Goal: Task Accomplishment & Management: Manage account settings

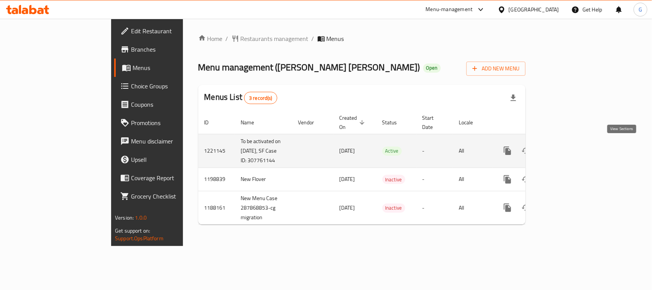
click at [566, 148] on icon "enhanced table" at bounding box center [562, 150] width 7 height 7
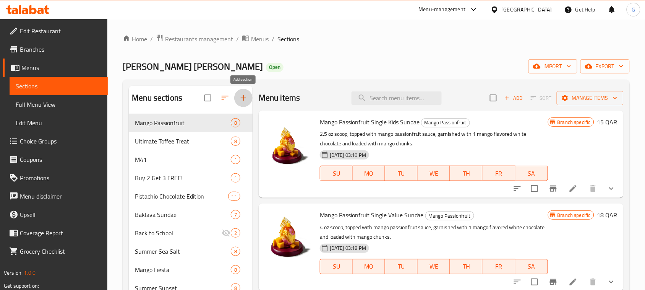
click at [247, 97] on icon "button" at bounding box center [243, 97] width 9 height 9
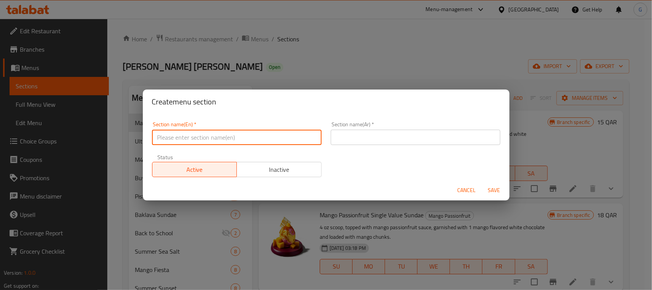
click at [266, 136] on input "text" at bounding box center [237, 137] width 170 height 15
paste input "[PERSON_NAME]"
type input "[PERSON_NAME]"
click at [366, 136] on input "text" at bounding box center [416, 137] width 170 height 15
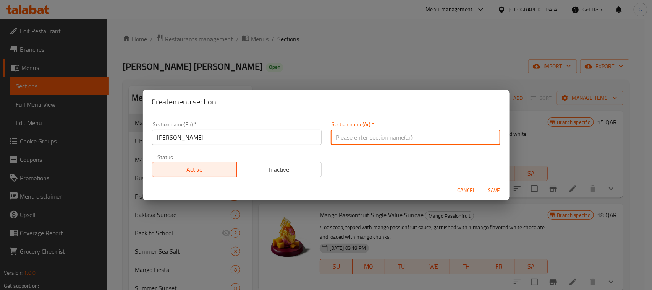
paste input "تشوروس صنداي"
type input "تشوروس صنداي"
click at [312, 167] on span "Inactive" at bounding box center [279, 169] width 79 height 11
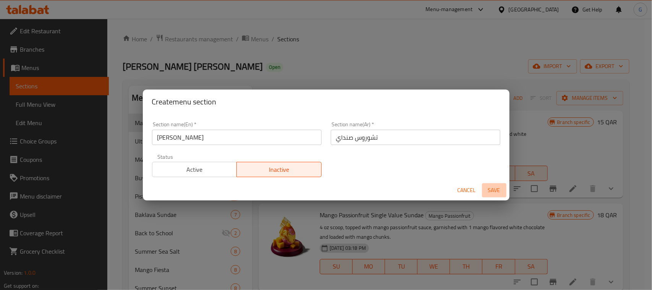
click at [502, 191] on span "Save" at bounding box center [494, 190] width 18 height 10
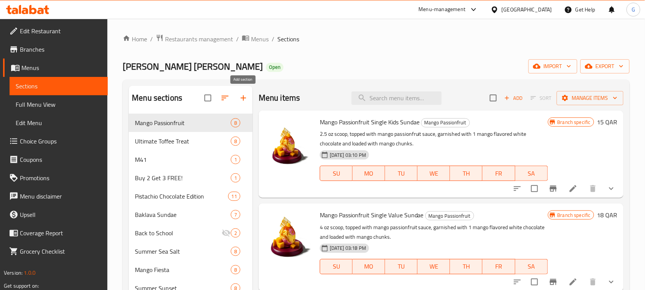
click at [243, 102] on icon "button" at bounding box center [243, 97] width 9 height 9
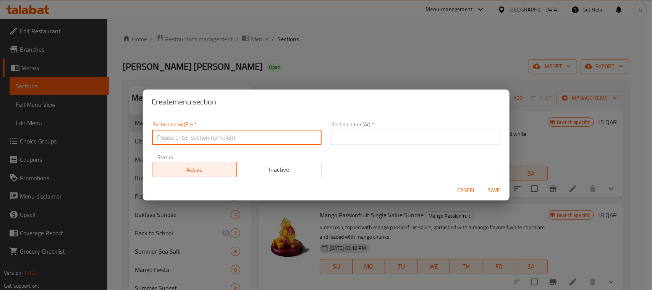
click at [171, 136] on input "text" at bounding box center [237, 137] width 170 height 15
paste input "تشوروس صنداي"
type input "تشوروس صنداي"
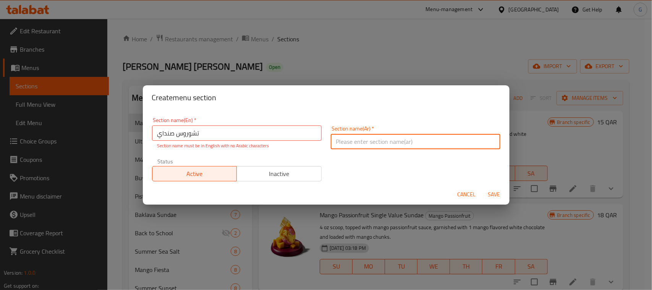
click at [356, 135] on input "text" at bounding box center [416, 141] width 170 height 15
paste input "تشوروس صنداي"
type input "تشوروس صنداي"
click at [242, 140] on input "تشوروس صنداي" at bounding box center [237, 132] width 170 height 15
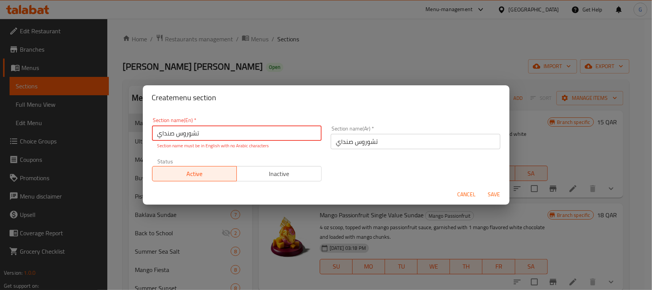
click at [242, 140] on input "تشوروس صنداي" at bounding box center [237, 132] width 170 height 15
paste input "[PERSON_NAME]"
type input "[PERSON_NAME]"
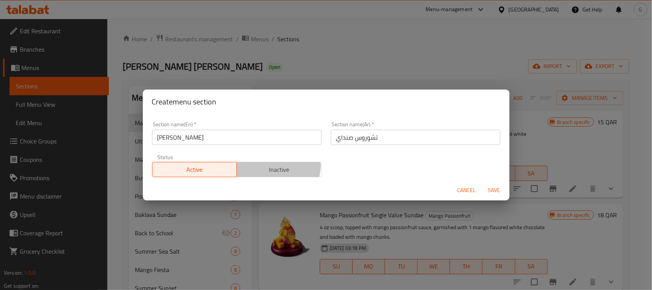
click at [274, 169] on span "Inactive" at bounding box center [279, 169] width 79 height 11
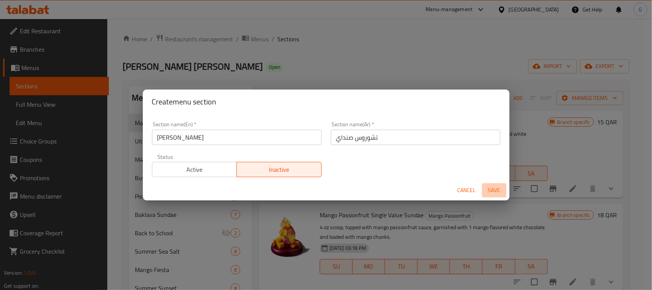
click at [493, 189] on span "Save" at bounding box center [494, 190] width 18 height 10
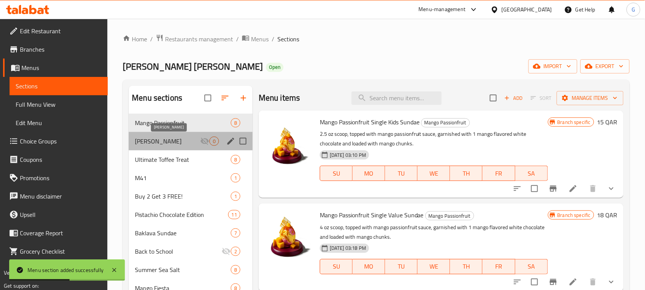
click at [179, 143] on span "[PERSON_NAME]" at bounding box center [167, 140] width 65 height 9
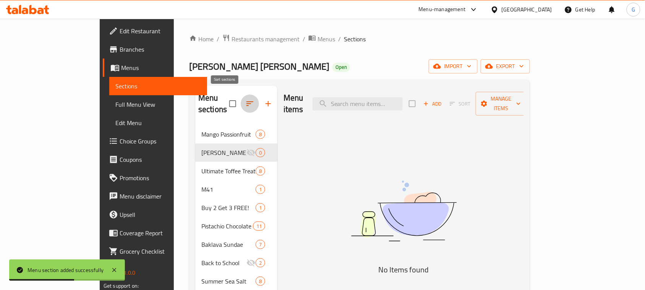
click at [245, 99] on icon "button" at bounding box center [249, 103] width 9 height 9
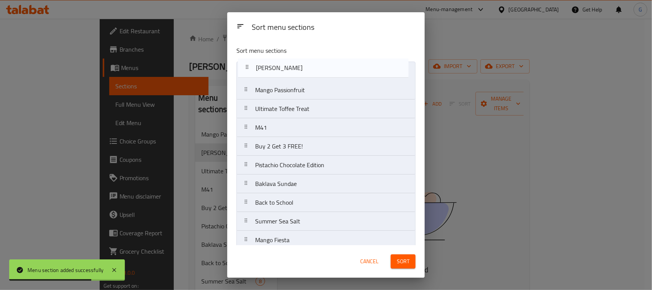
drag, startPoint x: 251, startPoint y: 79, endPoint x: 251, endPoint y: 63, distance: 16.1
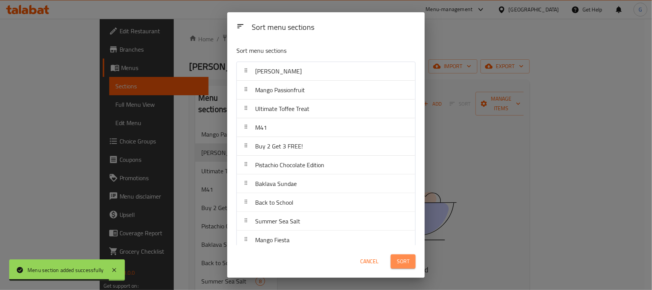
click at [408, 257] on span "Sort" at bounding box center [403, 261] width 13 height 10
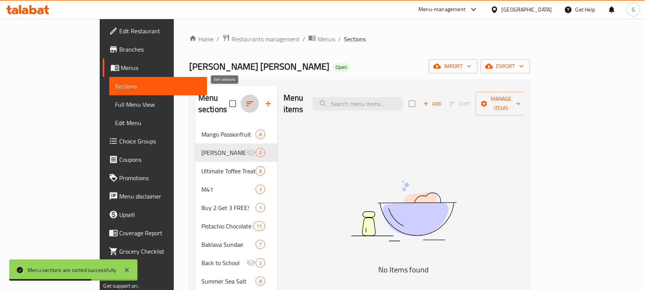
click at [241, 94] on button "button" at bounding box center [250, 103] width 18 height 18
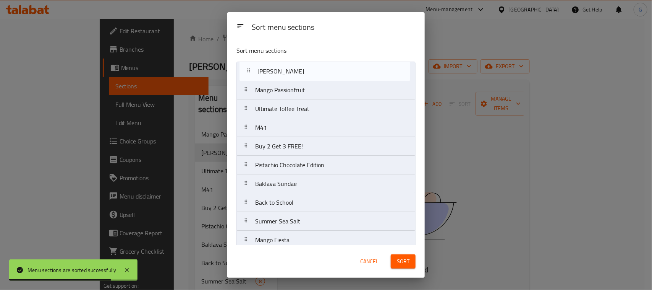
drag, startPoint x: 246, startPoint y: 94, endPoint x: 249, endPoint y: 71, distance: 22.4
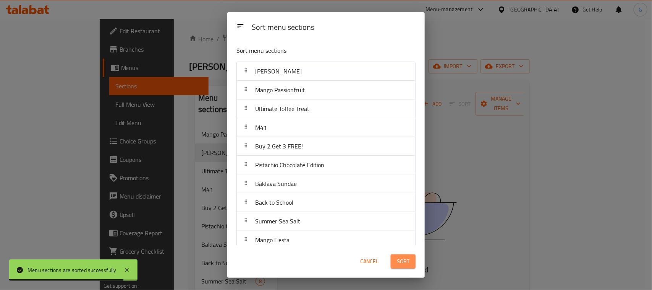
click at [409, 257] on span "Sort" at bounding box center [403, 261] width 13 height 10
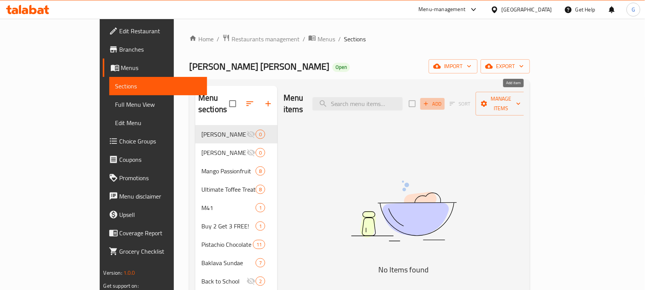
click at [443, 100] on span "Add" at bounding box center [432, 103] width 21 height 9
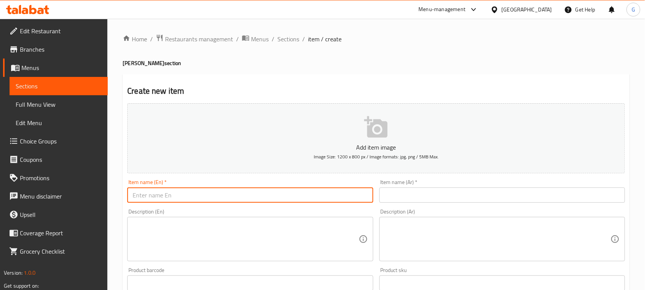
click at [194, 191] on input "text" at bounding box center [250, 194] width 246 height 15
paste input "Churros Single Kids Sundae"
type input "Churros Single Kids Sundae"
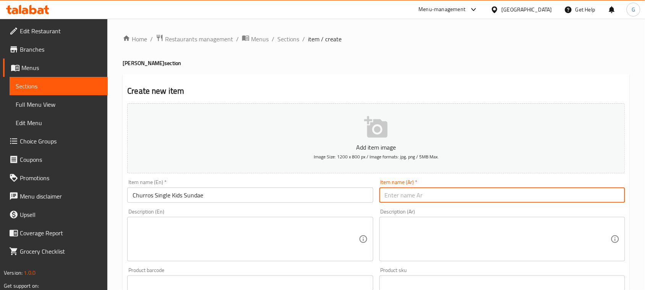
click at [406, 197] on input "text" at bounding box center [502, 194] width 246 height 15
paste input "شوروز مغرفة أطفال صنداي"
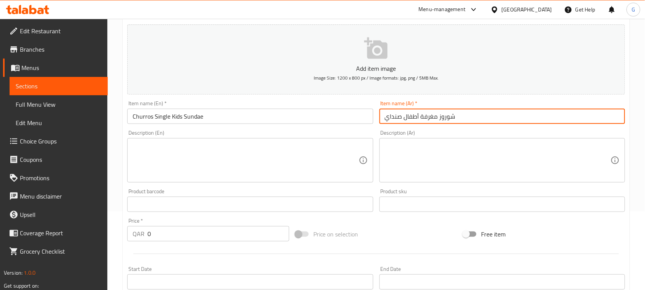
scroll to position [96, 0]
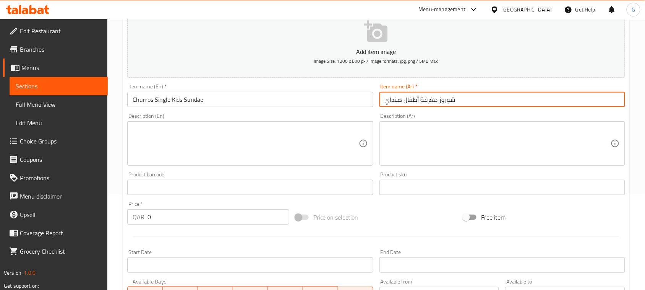
type input "شوروز مغرفة أطفال صنداي"
click at [204, 151] on textarea at bounding box center [246, 143] width 226 height 36
paste textarea "2.5 Oz Scoop with 1 Wet Topping, 1 Dry Topping & Churros."
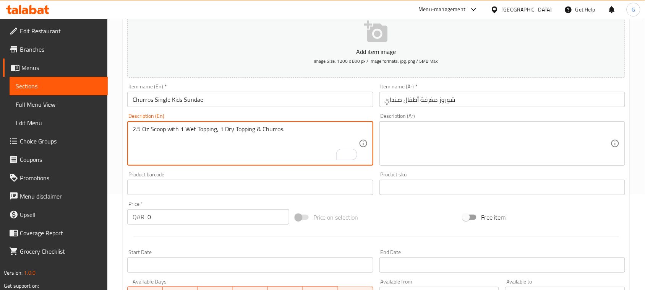
type textarea "2.5 Oz Scoop with 1 Wet Topping, 1 Dry Topping & Churros."
click at [423, 139] on textarea at bounding box center [498, 143] width 226 height 36
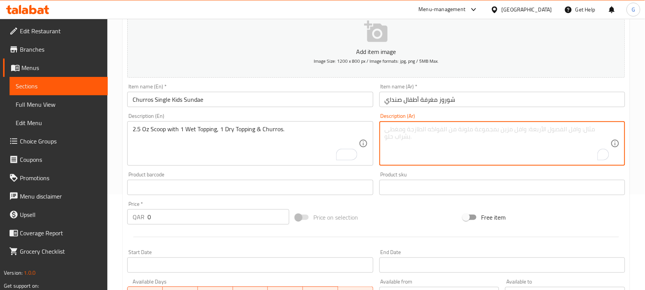
paste textarea "2.5 أوقية مغرفة مع إضافة واحدة ناشفة وأخرى مبللة وشوروز"
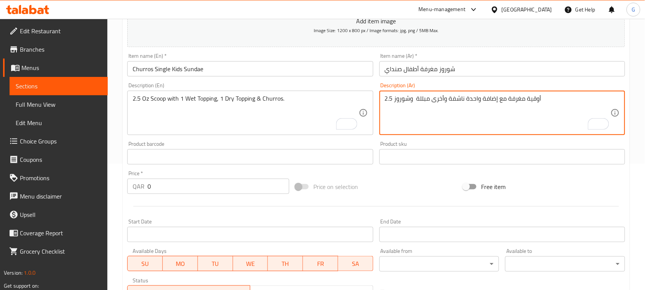
scroll to position [143, 0]
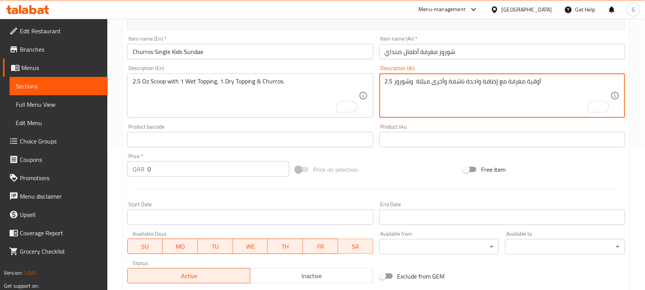
type textarea "2.5 أوقية مغرفة مع إضافة واحدة ناشفة وأخرى مبللة وشوروز"
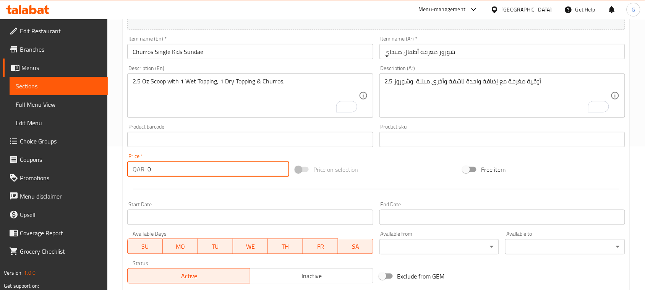
click at [176, 174] on input "0" at bounding box center [218, 168] width 142 height 15
type input "15"
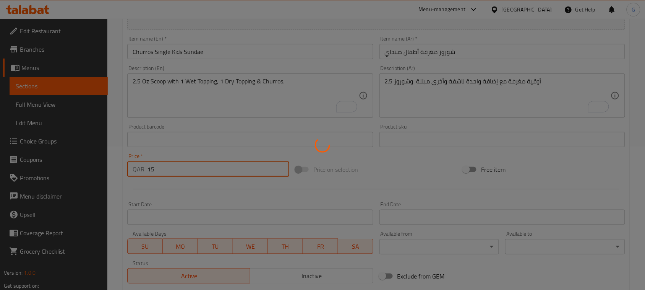
type input "0"
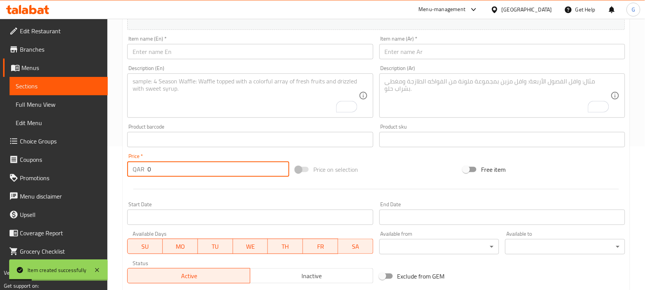
click at [247, 49] on input "text" at bounding box center [250, 51] width 246 height 15
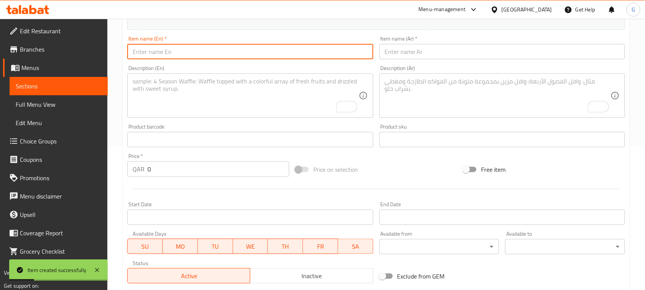
paste input "Churros Single Value Sundae"
type input "Churros Single Value Sundae"
click at [463, 54] on input "text" at bounding box center [502, 51] width 246 height 15
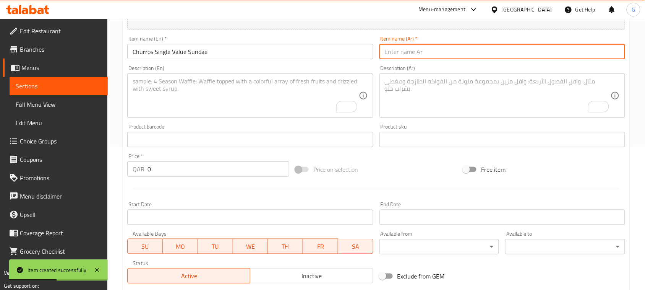
paste input "شوروز مغرفة فاليو صنداي"
type input "شوروز مغرفة فاليو صنداي"
click at [220, 94] on textarea "To enrich screen reader interactions, please activate Accessibility in Grammarl…" at bounding box center [246, 96] width 226 height 36
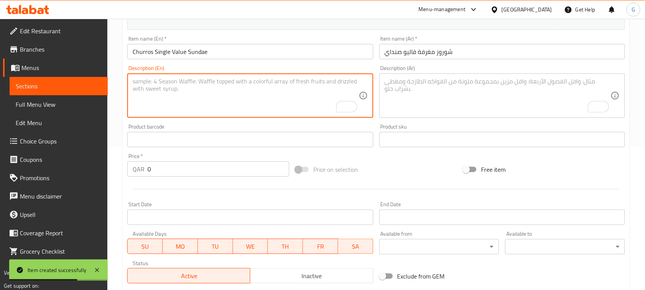
paste textarea "4 Oz Scoop with 1 Wet Topping, 1 Dry Topping & Churros."
type textarea "4 Oz Scoop with 1 Wet Topping, 1 Dry Topping & Churros."
click at [450, 89] on textarea "To enrich screen reader interactions, please activate Accessibility in Grammarl…" at bounding box center [498, 96] width 226 height 36
paste textarea "4أوقية مغرفة مع إضافة واحدة ناشفة وأخرى مبللة وشوروز"
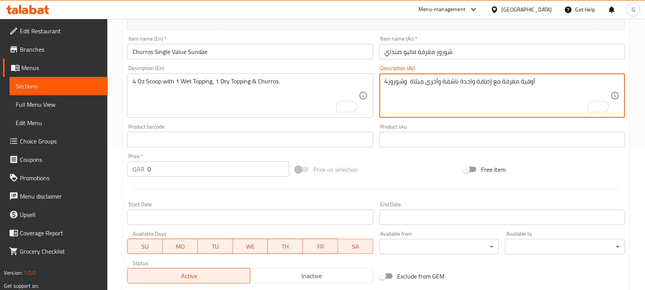
type textarea "4أوقية مغرفة مع إضافة واحدة ناشفة وأخرى مبللة وشوروز"
click at [154, 173] on input "0" at bounding box center [218, 168] width 142 height 15
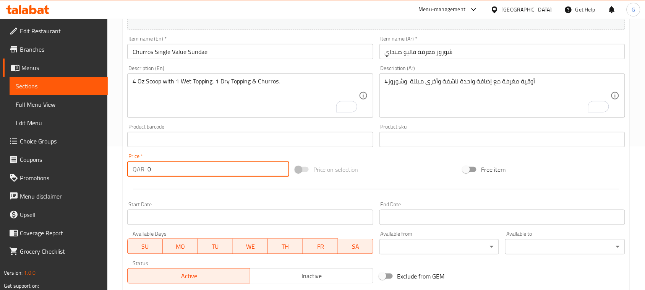
click at [154, 173] on input "0" at bounding box center [218, 168] width 142 height 15
type input "18"
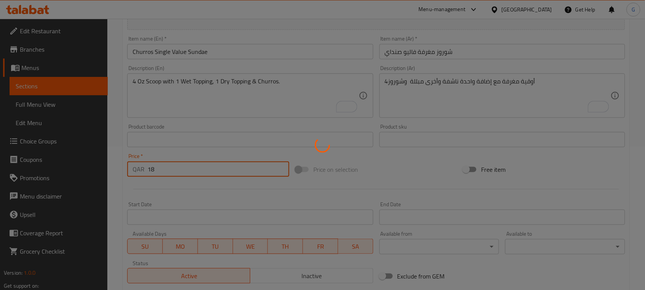
type input "0"
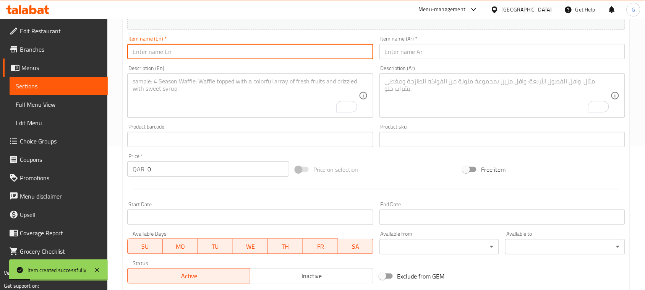
click at [288, 55] on input "text" at bounding box center [250, 51] width 246 height 15
paste input "Churros Single Emlaaq Sundae"
type input "Churros Single Emlaaq Sundae"
click at [427, 51] on input "text" at bounding box center [502, 51] width 246 height 15
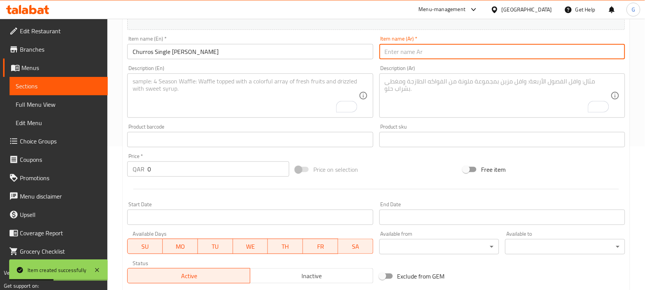
paste input "شوروز مغرفة عملاق صنداي"
type input "شوروز مغرفة عملاق صنداي"
click at [321, 79] on textarea "To enrich screen reader interactions, please activate Accessibility in Grammarl…" at bounding box center [246, 96] width 226 height 36
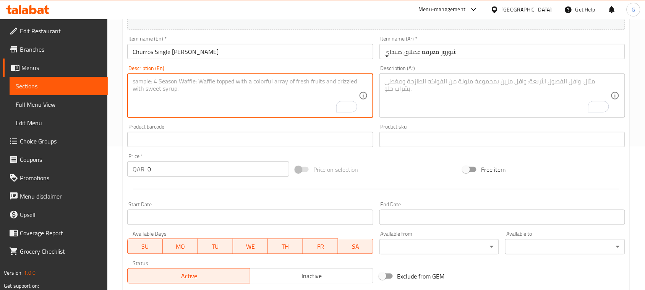
paste textarea "6 Oz Scoop with 1 Wet Topping, 1 Dry Topping & Churros."
type textarea "6 Oz Scoop with 1 Wet Topping, 1 Dry Topping & Churros."
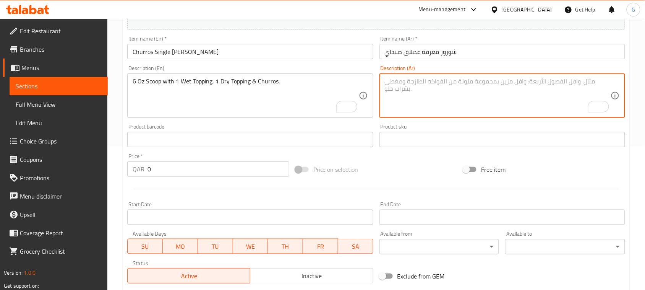
click at [451, 92] on textarea "To enrich screen reader interactions, please activate Accessibility in Grammarl…" at bounding box center [498, 96] width 226 height 36
paste textarea "6 أوقية مغرفة مع إضافة واحدة ناشفة وأخرى مبللة وشوروز"
type textarea "6 أوقية مغرفة مع إضافة واحدة ناشفة وأخرى مبللة وشوروز"
click at [179, 175] on input "0" at bounding box center [218, 168] width 142 height 15
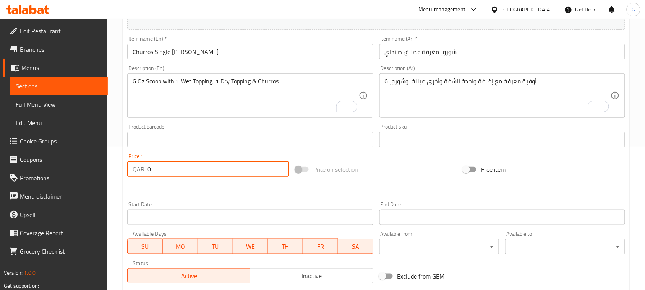
click at [179, 175] on input "0" at bounding box center [218, 168] width 142 height 15
type input "22"
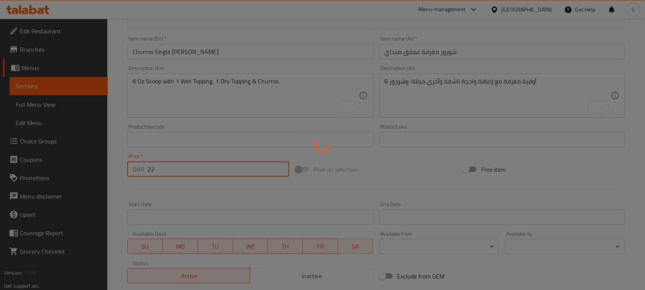
type input "0"
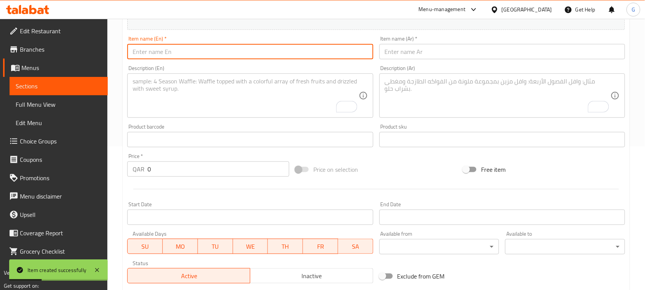
click at [240, 52] on input "text" at bounding box center [250, 51] width 246 height 15
paste input "Churros Double Kids Sundae"
type input "Churros Double Kids Sundae"
click at [434, 54] on input "text" at bounding box center [502, 51] width 246 height 15
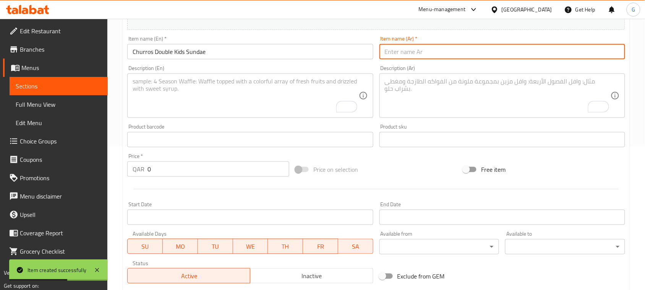
paste input "شوروز دوبل أطفال صنداي"
type input "شوروز دوبل أطفال صنداي"
click at [272, 104] on textarea "To enrich screen reader interactions, please activate Accessibility in Grammarl…" at bounding box center [246, 96] width 226 height 36
paste textarea "2.5 Oz - 2 Scoops with 1 Wet Topping, 1 Dry Topping & Churros."
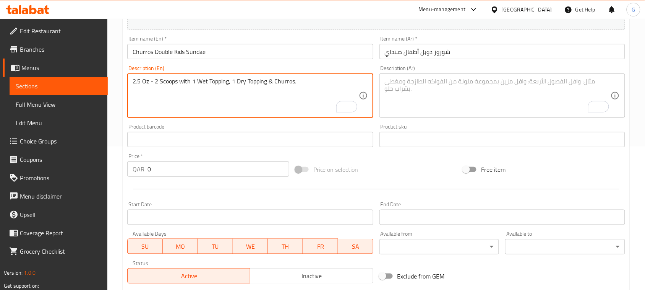
type textarea "2.5 Oz - 2 Scoops with 1 Wet Topping, 1 Dry Topping & Churros."
click at [439, 93] on textarea "To enrich screen reader interactions, please activate Accessibility in Grammarl…" at bounding box center [498, 96] width 226 height 36
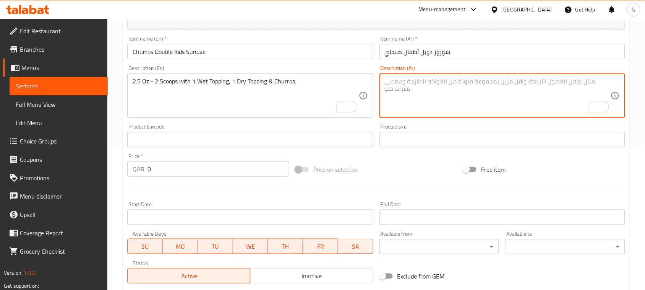
paste textarea "2.5 أوقيةو 2 مغرفة مع إضافة واحدة ناشفة وأخرى مبللة وشوروز"
type textarea "2.5 أوقيةو 2 مغرفة مع إضافة واحدة ناشفة وأخرى مبللة وشوروز"
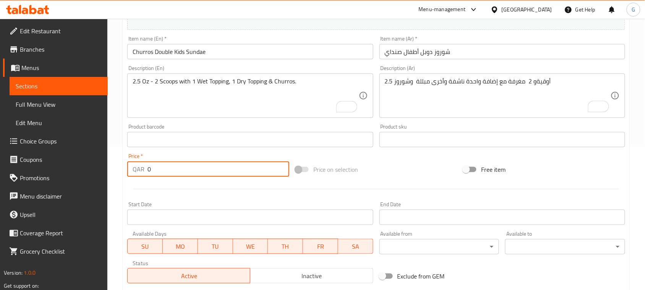
drag, startPoint x: 149, startPoint y: 167, endPoint x: 142, endPoint y: 167, distance: 7.3
click at [142, 167] on div "QAR 0 Price *" at bounding box center [208, 168] width 162 height 15
type input "25"
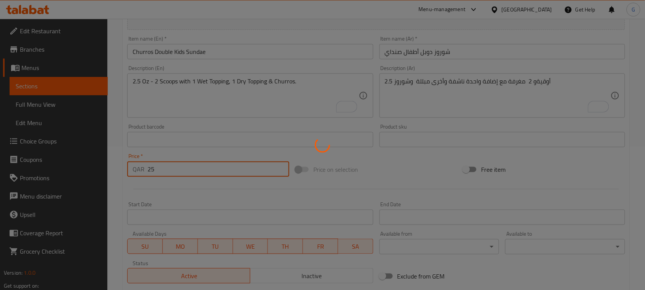
type input "0"
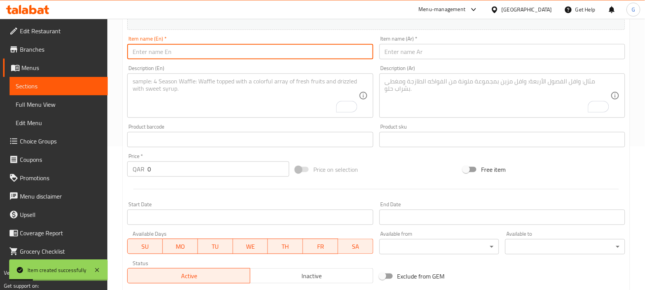
click at [285, 53] on input "text" at bounding box center [250, 51] width 246 height 15
paste input "Churros Double Value Sundae"
type input "Churros Double Value Sundae"
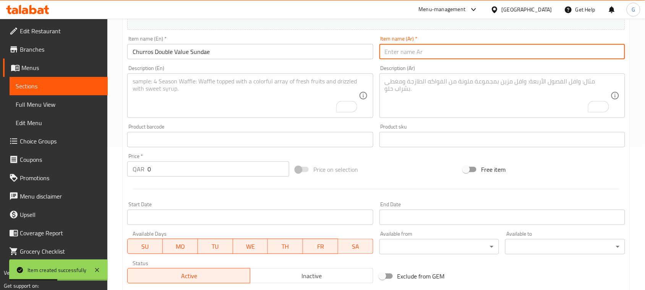
click at [432, 58] on input "text" at bounding box center [502, 51] width 246 height 15
paste input "شوروز فاليون صنداي"
type input "شوروز فاليون صنداي"
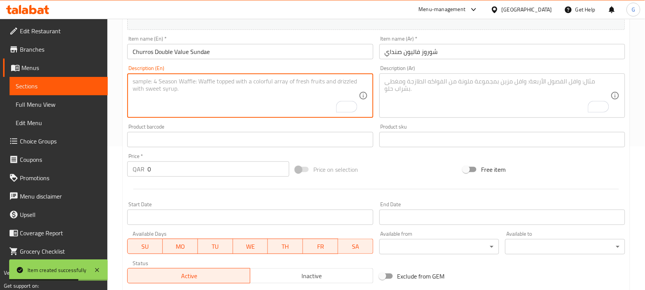
click at [246, 84] on textarea "To enrich screen reader interactions, please activate Accessibility in Grammarl…" at bounding box center [246, 96] width 226 height 36
paste textarea "4 Oz - 2 Scoops 1 Wet Topping, 1 Dry Topping & Churros."
type textarea "4 Oz - 2 Scoops 1 Wet Topping, 1 Dry Topping & Churros."
drag, startPoint x: 416, startPoint y: 123, endPoint x: 420, endPoint y: 115, distance: 9.2
click at [418, 119] on div "Add item image Image Size: 1200 x 800 px / Image formats: jpg, png / 5MB Max. I…" at bounding box center [376, 121] width 504 height 329
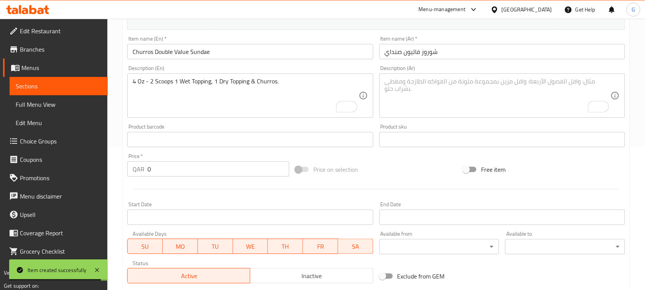
click at [424, 102] on textarea "To enrich screen reader interactions, please activate Accessibility in Grammarl…" at bounding box center [498, 96] width 226 height 36
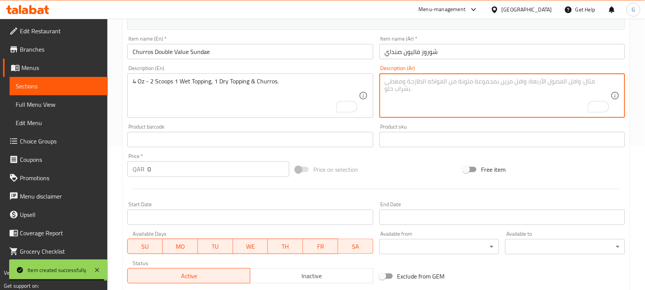
paste textarea "4 أوقيةو 2 مغرفة مع إضافة واحدة ناشفة وأخرى مبللة وشوروز"
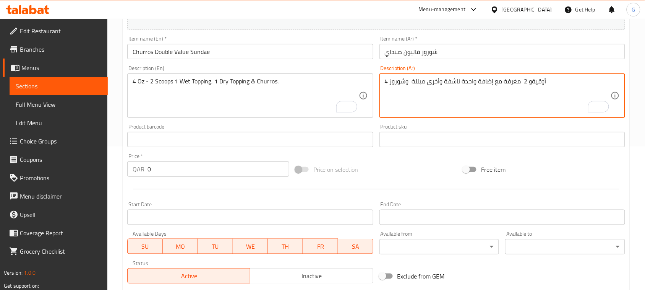
type textarea "4 أوقيةو 2 مغرفة مع إضافة واحدة ناشفة وأخرى مبللة وشوروز"
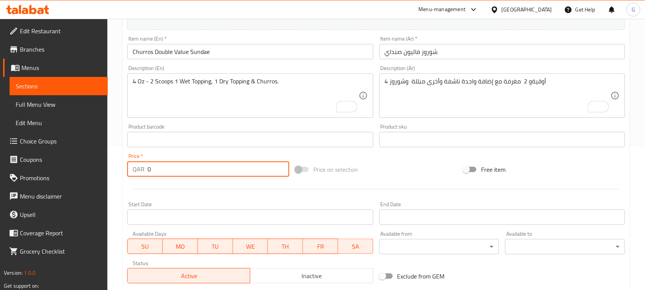
drag, startPoint x: 162, startPoint y: 163, endPoint x: 131, endPoint y: 169, distance: 32.3
click at [131, 168] on div "QAR 0 Price *" at bounding box center [208, 168] width 162 height 15
type input "30"
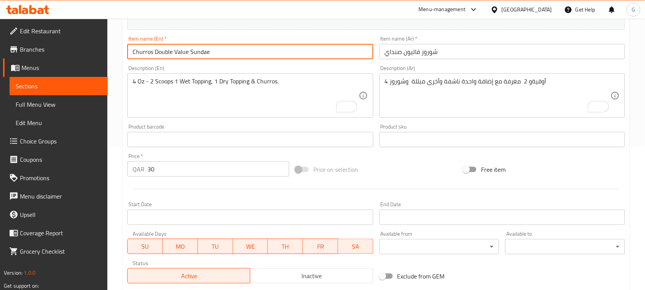
click at [282, 49] on input "Churros Double Value Sundae" at bounding box center [250, 51] width 246 height 15
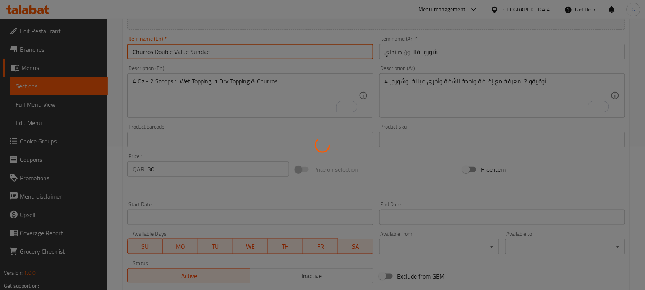
type input "0"
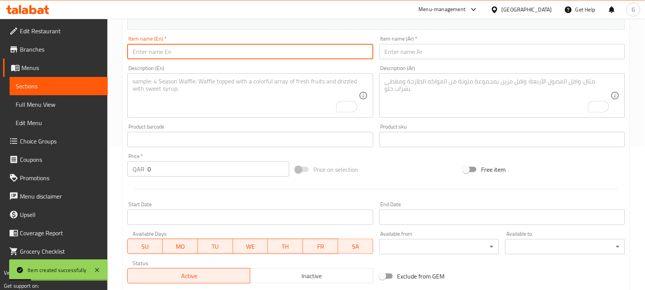
paste input "Churros Happiness Pack"
type input "Churros Happiness Pack"
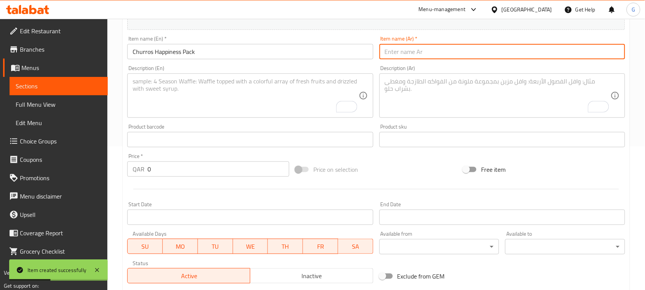
click at [431, 53] on input "text" at bounding box center [502, 51] width 246 height 15
paste input "تشوروز باقة السعادة"
type input "تشوروز باقة السعادة"
click at [227, 93] on textarea "To enrich screen reader interactions, please activate Accessibility in Grammarl…" at bounding box center [246, 96] width 226 height 36
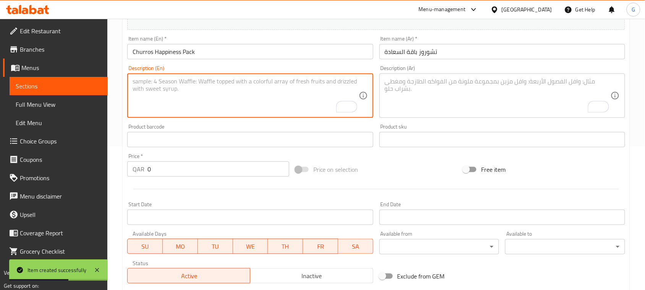
paste textarea "2 Value Packs, 1 Nutella Wet Topping, 1 Almond Dry Topping, 5 Pieces of Churros…"
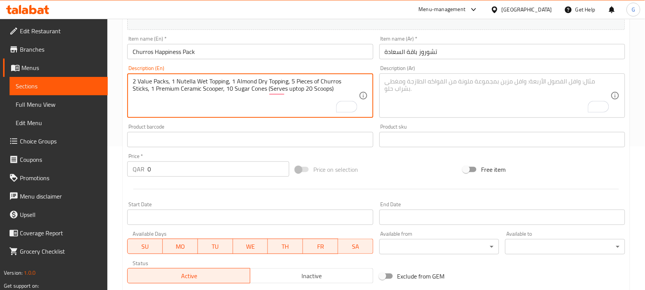
type textarea "2 Value Packs, 1 Nutella Wet Topping, 1 Almond Dry Topping, 5 Pieces of Churros…"
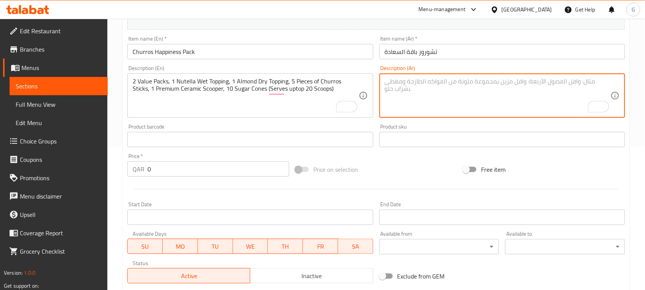
click at [423, 91] on textarea "To enrich screen reader interactions, please activate Accessibility in Grammarl…" at bounding box center [498, 96] width 226 height 36
paste textarea "عبوتان قيمة، طبقة نوتيلا سائلة، طبقة لوز جافة، 5 قطع من أعواد التشوروز، مغرفة ف…"
type textarea "عبوتان قيمة، طبقة نوتيلا سائلة، طبقة لوز جافة، 5 قطع من أعواد التشوروز، مغرفة ف…"
click at [165, 165] on input "0" at bounding box center [218, 168] width 142 height 15
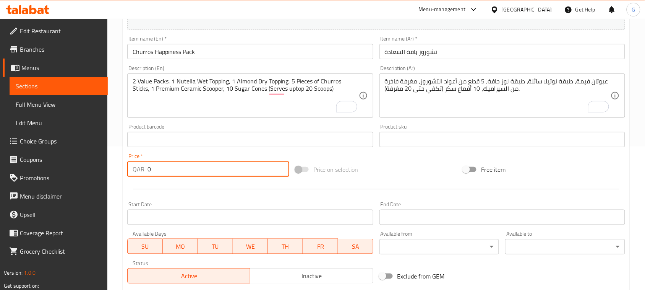
click at [165, 165] on input "0" at bounding box center [218, 168] width 142 height 15
type input "115"
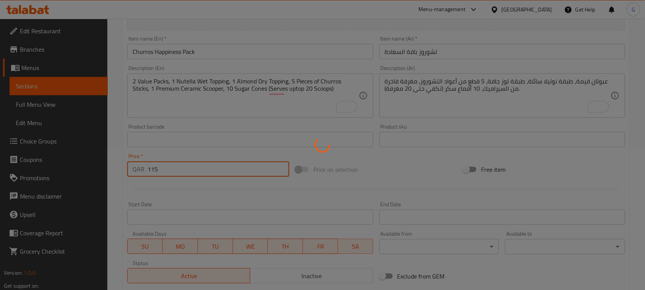
type input "0"
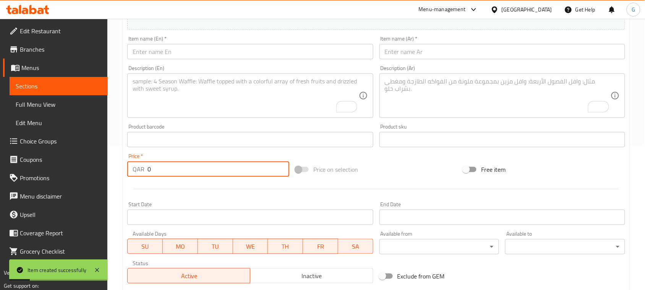
click at [241, 49] on input "text" at bounding box center [250, 51] width 246 height 15
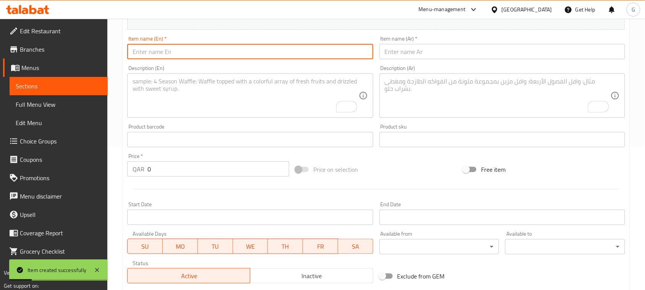
paste input "Churros - Regular Shake"
type input "Churros - Regular Shake"
click at [405, 58] on input "text" at bounding box center [502, 51] width 246 height 15
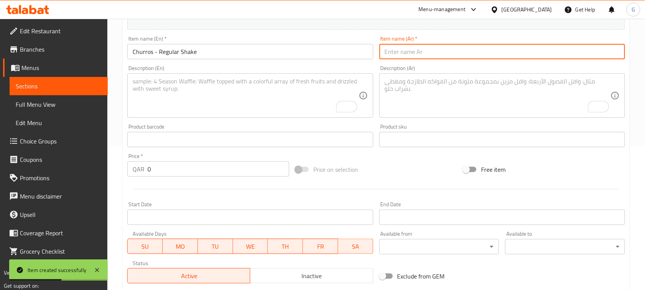
paste input "تشوروز - شيك عادي"
type input "تشوروز - شيك عادي"
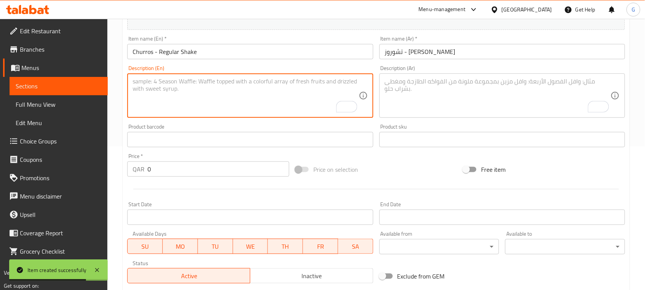
click at [228, 97] on textarea "To enrich screen reader interactions, please activate Accessibility in Grammarl…" at bounding box center [246, 96] width 226 height 36
paste textarea "3 Scoops (2.5 Oz) of Caramel Churros Espresso Ice Cream with Nutella Topping an…"
type textarea "3 Scoops (2.5 Oz) of Caramel Churros Espresso Ice Cream with Nutella Topping an…"
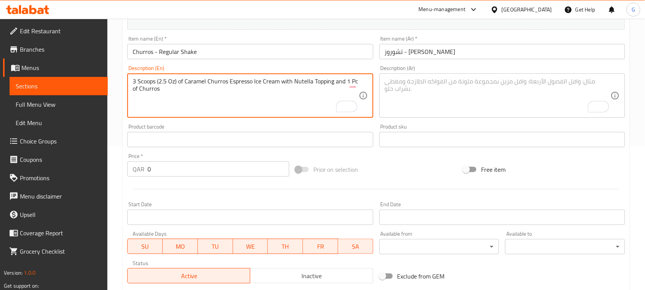
click at [459, 90] on textarea "To enrich screen reader interactions, please activate Accessibility in Grammarl…" at bounding box center [498, 96] width 226 height 36
paste textarea "3 مغارف (2.5 أونصة) من آيس كريم كراميل تشوروز إسبرسو مع طبقة نوتيلا وقطعة واحدة…"
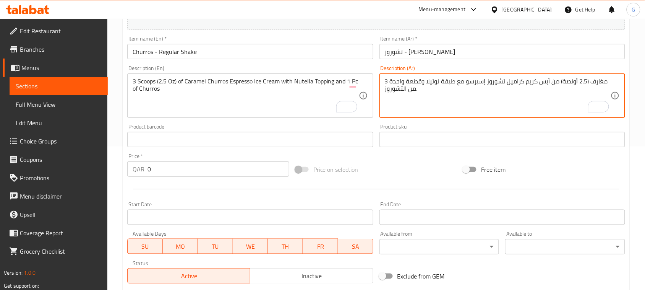
type textarea "3 مغارف (2.5 أونصة) من آيس كريم كراميل تشوروز إسبرسو مع طبقة نوتيلا وقطعة واحدة…"
click at [160, 172] on input "0" at bounding box center [218, 168] width 142 height 15
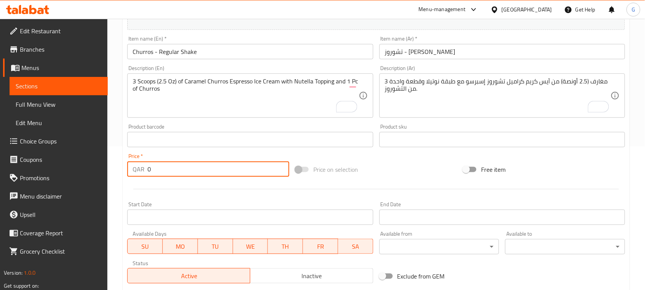
click at [160, 172] on input "0" at bounding box center [218, 168] width 142 height 15
type input "25"
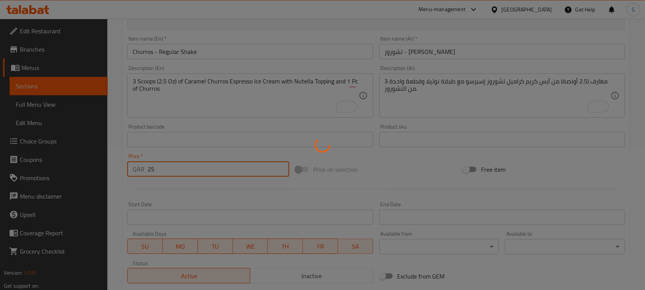
type input "0"
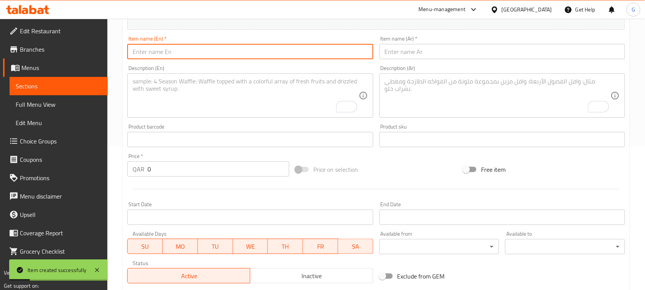
click at [226, 50] on input "text" at bounding box center [250, 51] width 246 height 15
paste input "Churros - Large Shake"
type input "Churros - Large Shake"
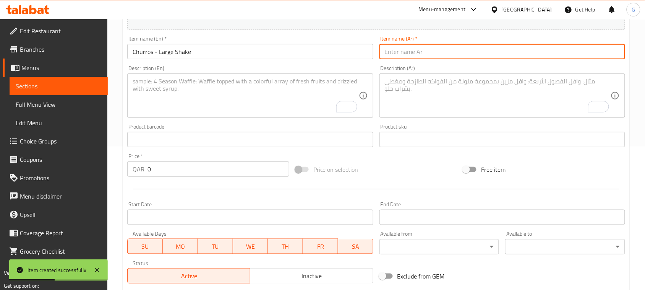
click at [400, 53] on input "text" at bounding box center [502, 51] width 246 height 15
paste input "تشوروز - شيك كبير"
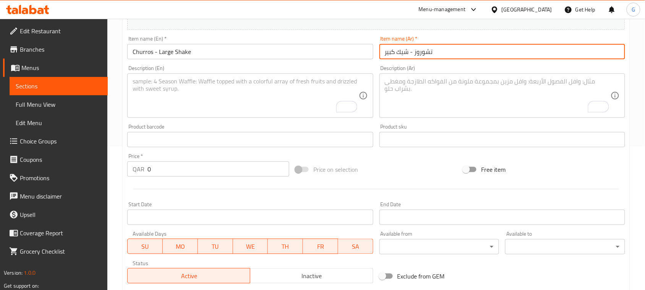
type input "تشوروز - شيك كبير"
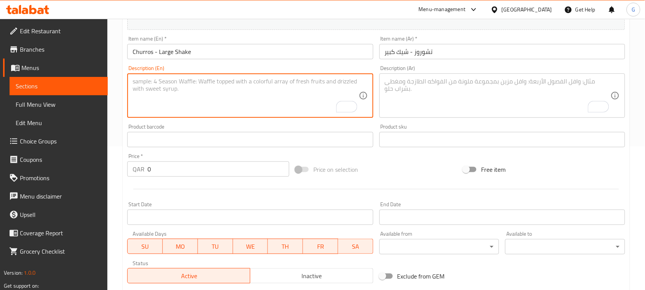
click at [254, 92] on textarea "To enrich screen reader interactions, please activate Accessibility in Grammarl…" at bounding box center [246, 96] width 226 height 36
paste textarea "1 Scoop (4 Oz) & 3 Scoops (2.5 Oz) of Caramel Churros Espresso Ice Cream with N…"
type textarea "1 Scoop (4 Oz) & 3 Scoops (2.5 Oz) of Caramel Churros Espresso Ice Cream with N…"
click at [499, 99] on textarea "To enrich screen reader interactions, please activate Accessibility in Grammarl…" at bounding box center [498, 96] width 226 height 36
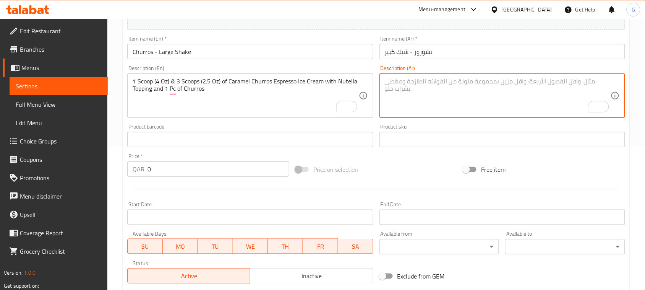
paste textarea "مغرفة واحدة (4 أونصات) و3 مغارف (2.5 أونصة) من آيس كريم كراميل تشوروز إسبرسو مع…"
type textarea "مغرفة واحدة (4 أونصات) و3 مغارف (2.5 أونصة) من آيس كريم كراميل تشوروز إسبرسو مع…"
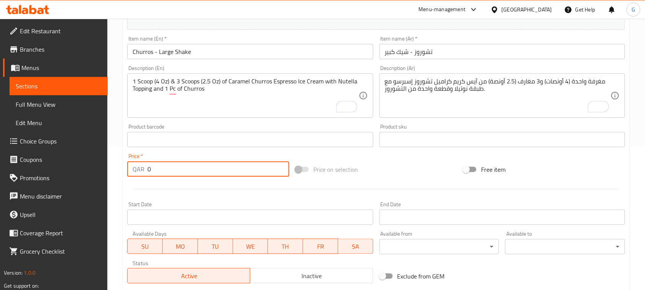
drag, startPoint x: 152, startPoint y: 169, endPoint x: 142, endPoint y: 171, distance: 9.7
click at [142, 171] on div "QAR 0 Price *" at bounding box center [208, 168] width 162 height 15
type input "28"
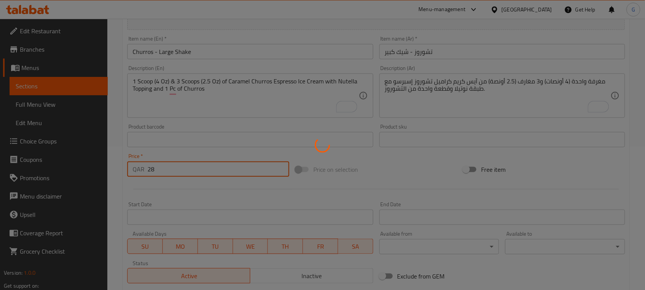
scroll to position [0, 0]
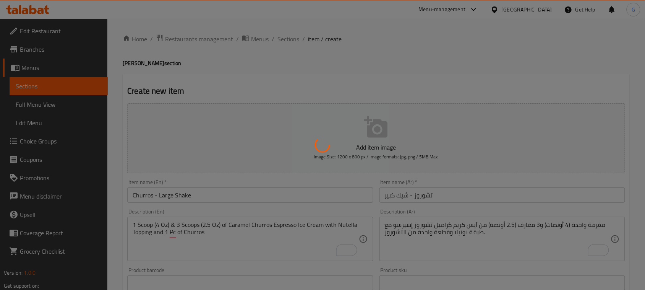
type input "0"
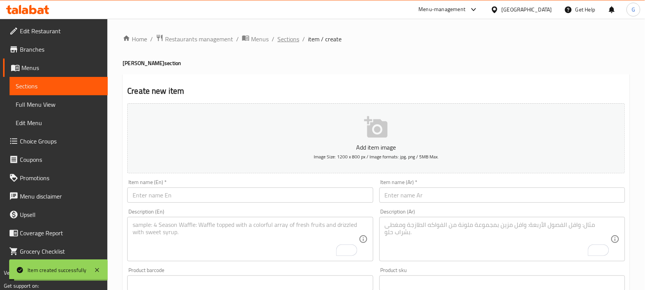
click at [290, 39] on span "Sections" at bounding box center [288, 38] width 22 height 9
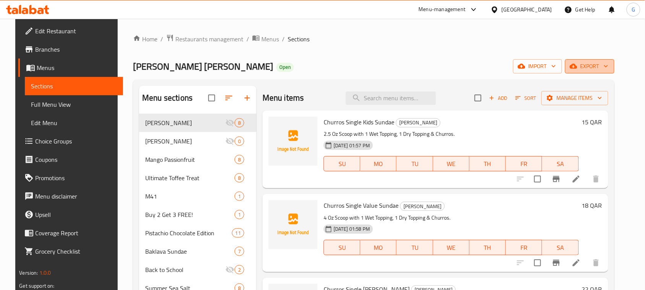
click at [605, 65] on span "export" at bounding box center [589, 67] width 37 height 10
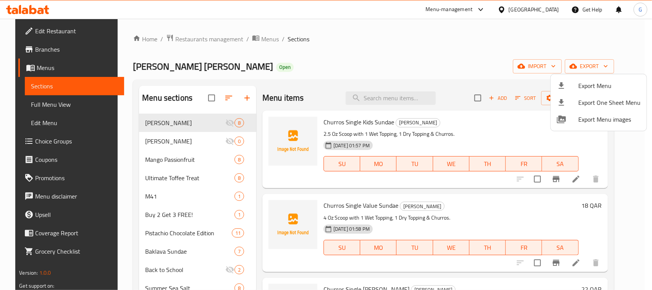
click at [454, 51] on div at bounding box center [326, 145] width 652 height 290
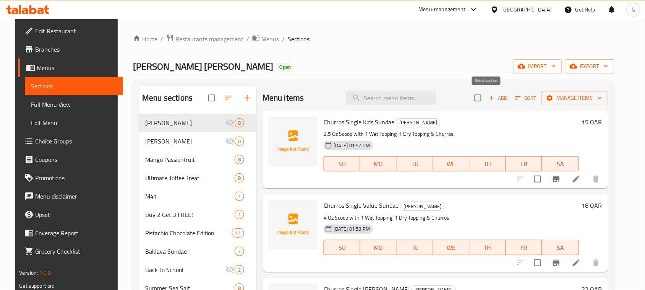
click at [484, 96] on input "checkbox" at bounding box center [478, 98] width 16 height 16
checkbox input "true"
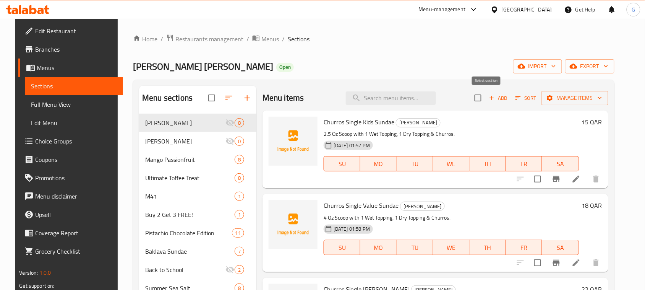
checkbox input "true"
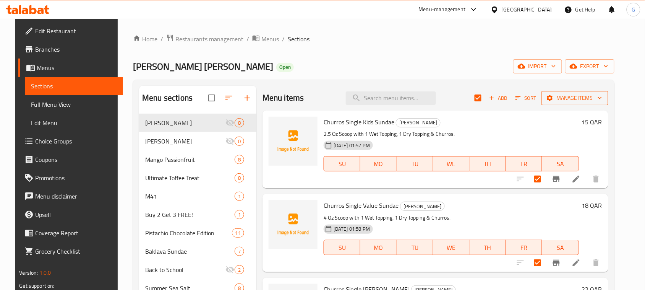
click at [588, 96] on span "Manage items" at bounding box center [574, 98] width 55 height 10
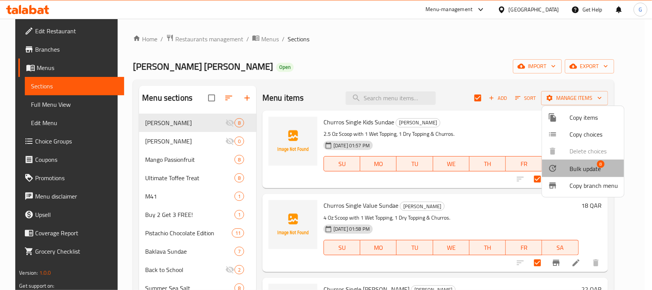
click at [597, 168] on span "Bulk update" at bounding box center [585, 168] width 31 height 9
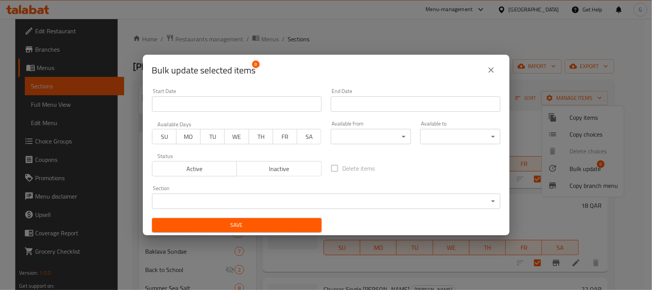
click at [243, 106] on input "Start Date" at bounding box center [237, 103] width 170 height 15
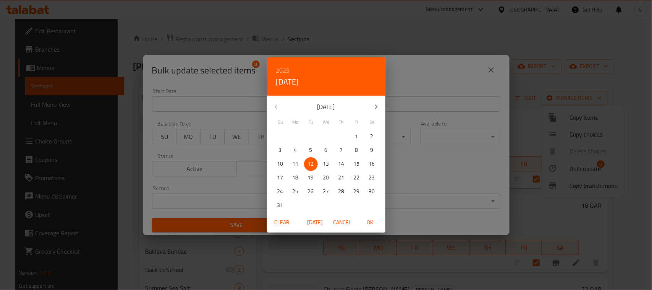
click at [327, 163] on p "13" at bounding box center [326, 164] width 6 height 10
click at [373, 220] on span "OK" at bounding box center [370, 222] width 18 height 10
type input "13-08-2025"
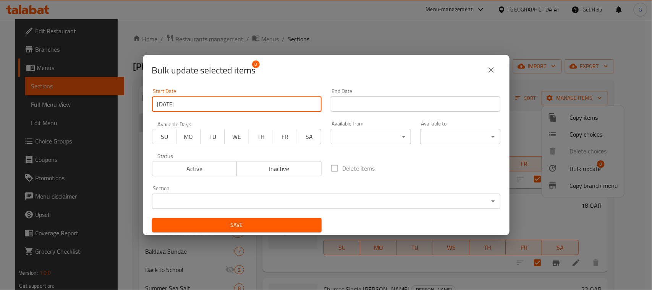
click at [262, 222] on span "Save" at bounding box center [236, 225] width 157 height 10
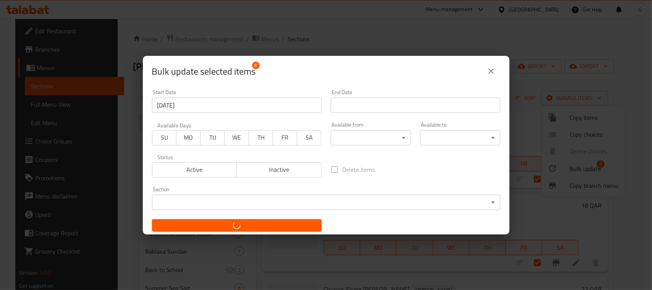
click at [418, 31] on div "Bulk update selected items 8 Start Date 13-08-2025 Start Date End Date End Date…" at bounding box center [326, 145] width 652 height 290
checkbox input "false"
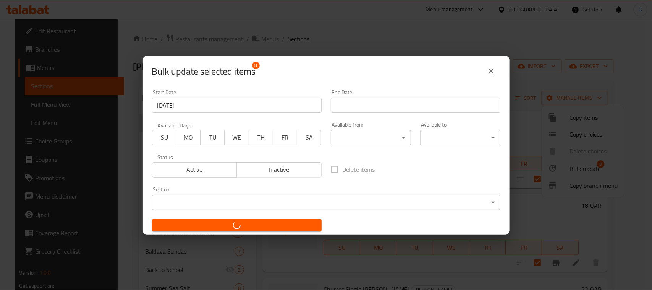
checkbox input "false"
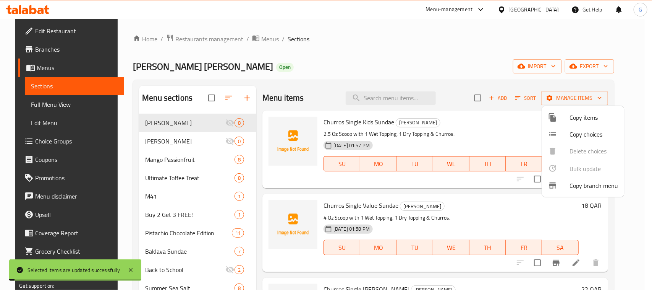
click at [474, 76] on div at bounding box center [326, 145] width 652 height 290
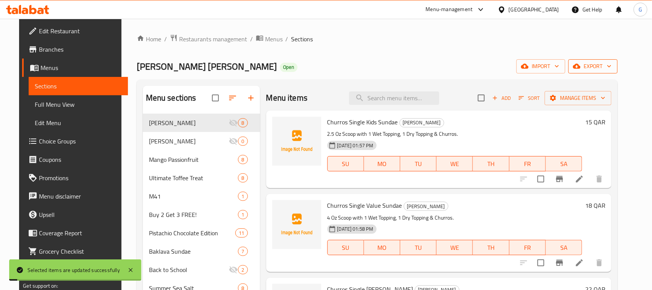
click at [602, 66] on span "export" at bounding box center [593, 67] width 37 height 10
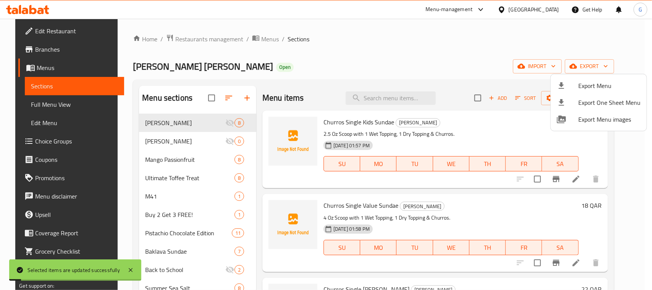
click at [599, 83] on span "Export Menu" at bounding box center [609, 85] width 62 height 9
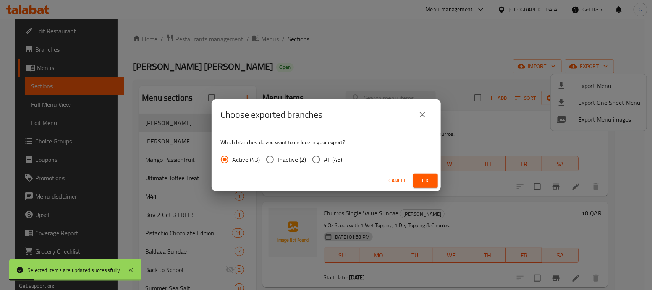
click at [329, 156] on span "All (45)" at bounding box center [333, 159] width 18 height 9
click at [324, 156] on input "All (45)" at bounding box center [316, 159] width 16 height 16
radio input "true"
click at [423, 182] on span "Ok" at bounding box center [425, 181] width 12 height 10
